Goal: Obtain resource: Obtain resource

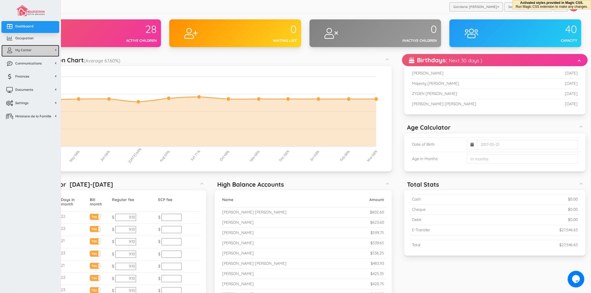
click at [26, 47] on link "My Center" at bounding box center [30, 51] width 58 height 12
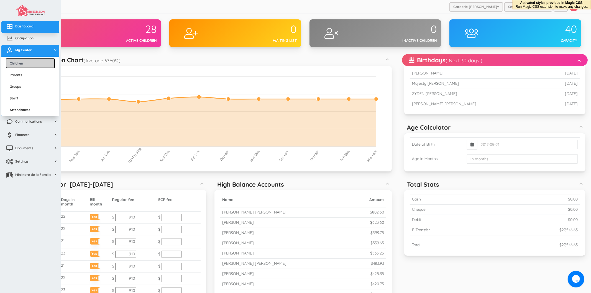
click at [31, 62] on link "Children" at bounding box center [31, 63] width 50 height 10
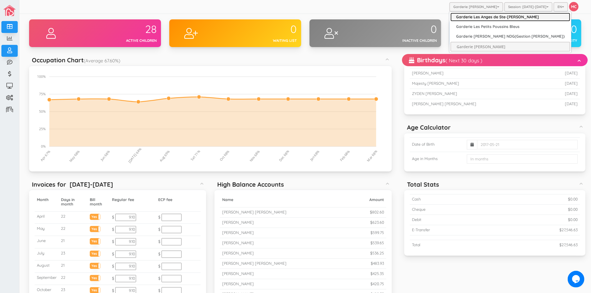
click at [489, 18] on link "Garderie Les Anges de Ste-[PERSON_NAME]" at bounding box center [511, 17] width 120 height 9
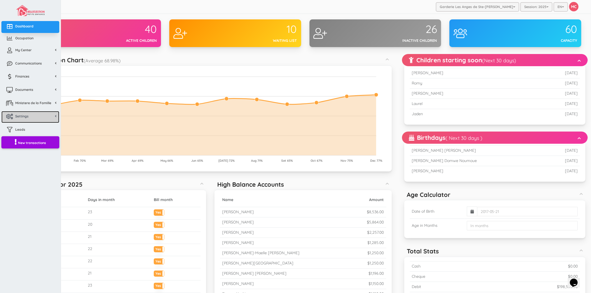
click at [25, 116] on span "Settings" at bounding box center [21, 116] width 13 height 5
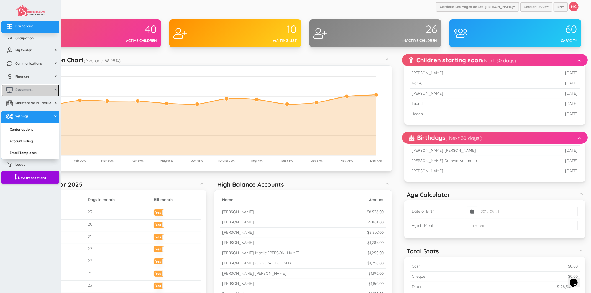
click at [26, 95] on link "Documents" at bounding box center [30, 91] width 58 height 12
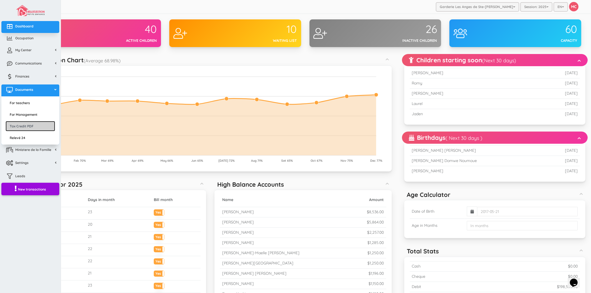
click at [36, 126] on link "Tax Credit PDF" at bounding box center [31, 126] width 50 height 10
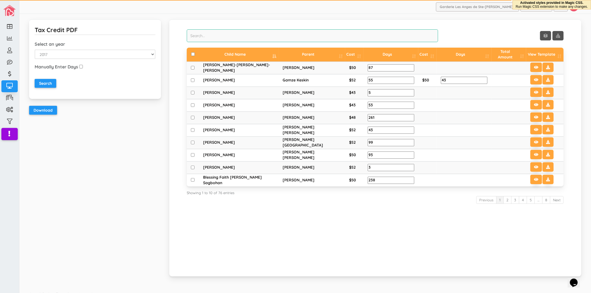
click at [273, 38] on input "search" at bounding box center [312, 35] width 251 height 13
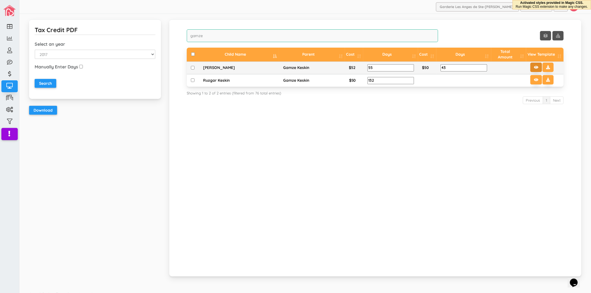
type input "gamze"
click at [536, 67] on button at bounding box center [537, 67] width 12 height 9
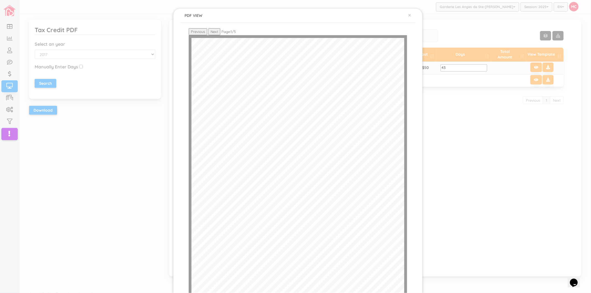
click at [455, 170] on div "× PDF VIEW Previous Next Page: 1 / 5 Close" at bounding box center [295, 146] width 591 height 293
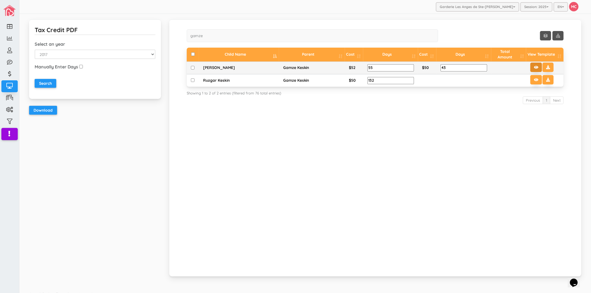
click at [534, 66] on icon at bounding box center [536, 67] width 4 height 4
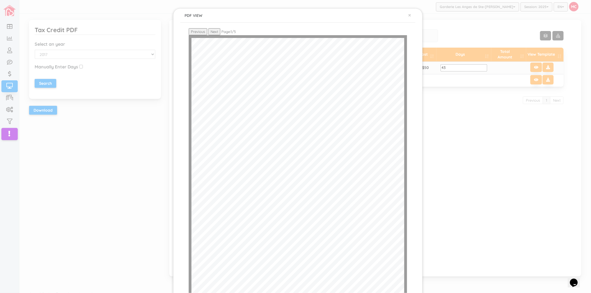
click at [473, 153] on div "× PDF VIEW Previous Next Page: 1 / 5 Close" at bounding box center [295, 146] width 591 height 293
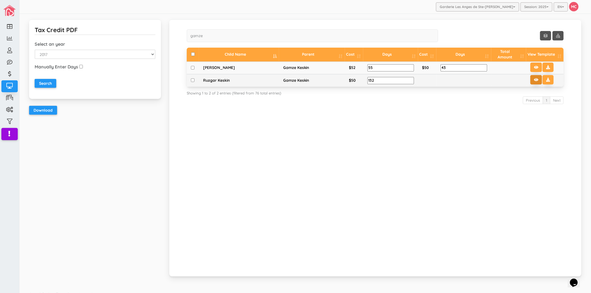
click at [534, 78] on icon at bounding box center [536, 80] width 4 height 4
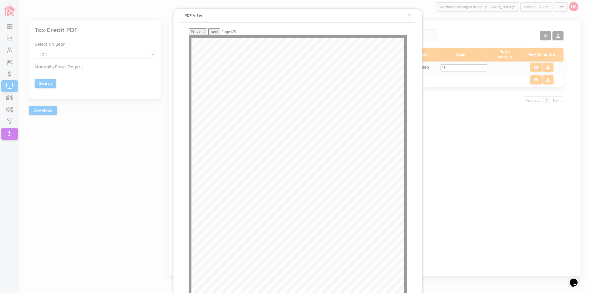
click at [67, 235] on div "× PDF VIEW Previous Next Page: 1 / 5 Close" at bounding box center [295, 146] width 591 height 293
